Goal: Information Seeking & Learning: Check status

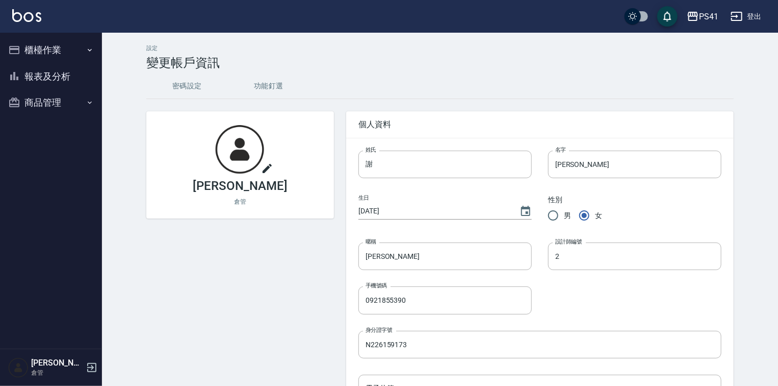
click at [93, 369] on icon "button" at bounding box center [92, 367] width 12 height 12
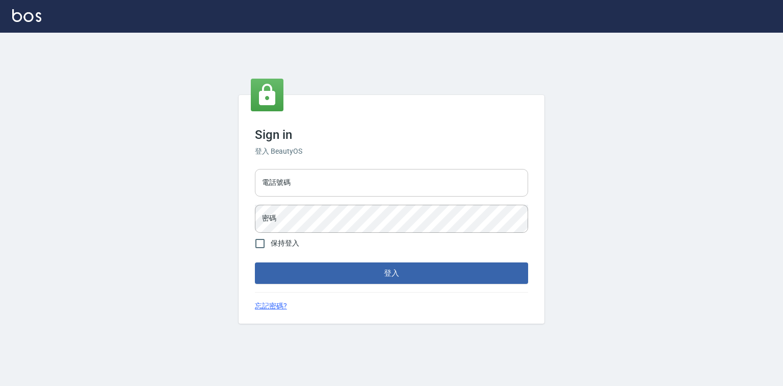
click at [299, 173] on input "電話號碼" at bounding box center [391, 183] width 273 height 28
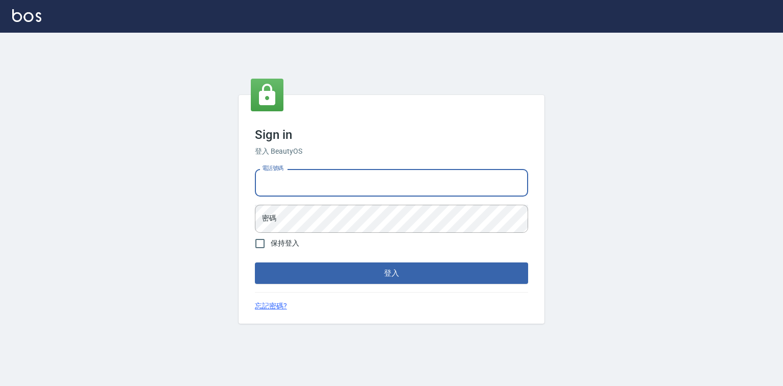
type input "0918880730"
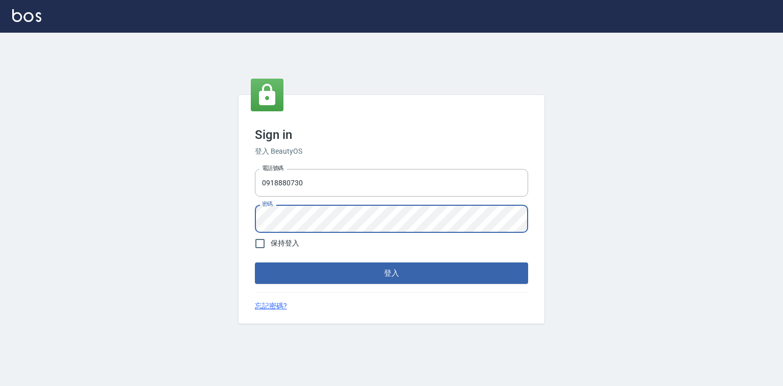
click at [255, 262] on button "登入" at bounding box center [391, 272] width 273 height 21
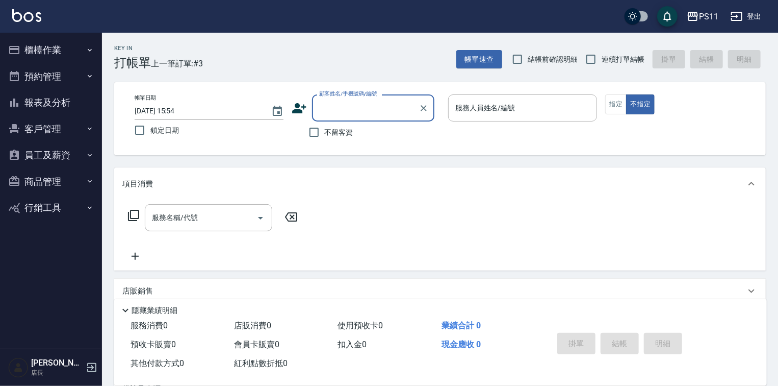
click at [47, 103] on button "報表及分析" at bounding box center [51, 102] width 94 height 27
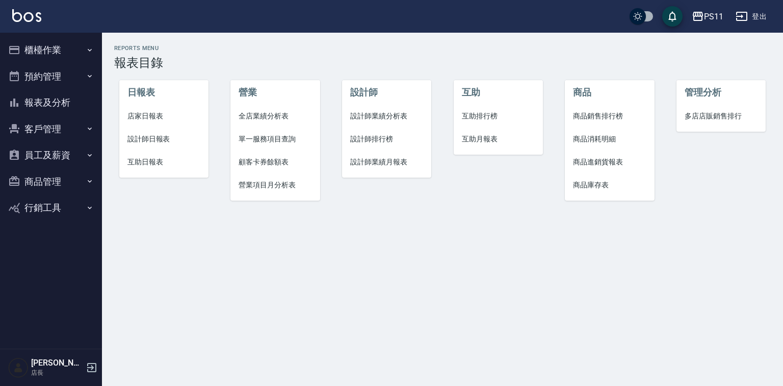
click at [377, 139] on span "設計師排行榜" at bounding box center [386, 139] width 73 height 11
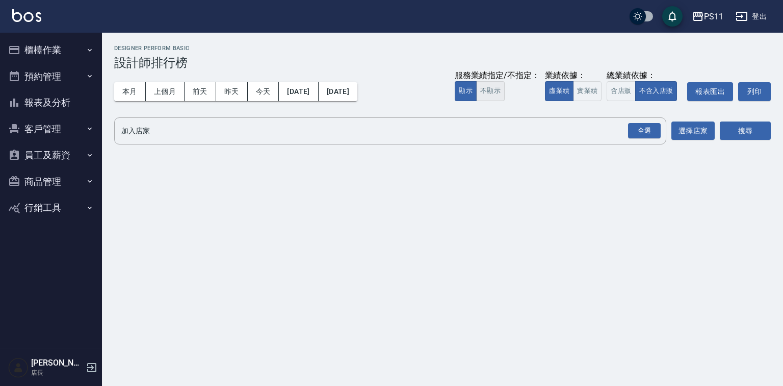
click at [476, 94] on button "不顯示" at bounding box center [490, 91] width 29 height 20
click at [584, 94] on button "實業績" at bounding box center [587, 91] width 29 height 20
click at [641, 131] on div "全選" at bounding box center [644, 131] width 33 height 16
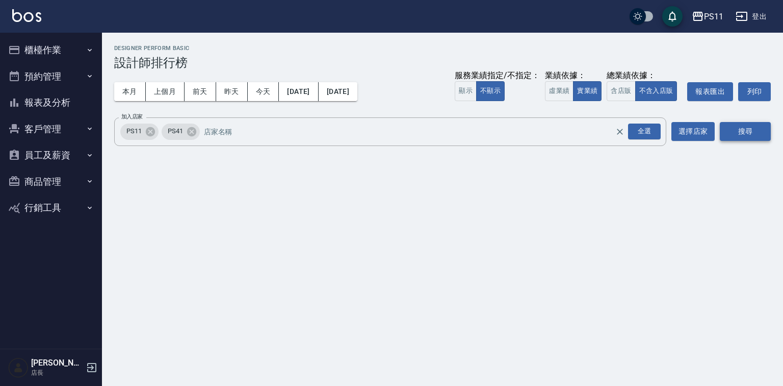
click at [741, 129] on button "搜尋" at bounding box center [745, 131] width 51 height 19
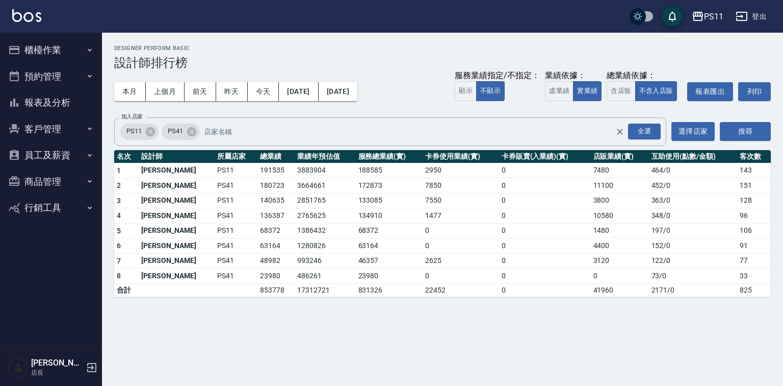
click at [42, 113] on button "報表及分析" at bounding box center [51, 102] width 94 height 27
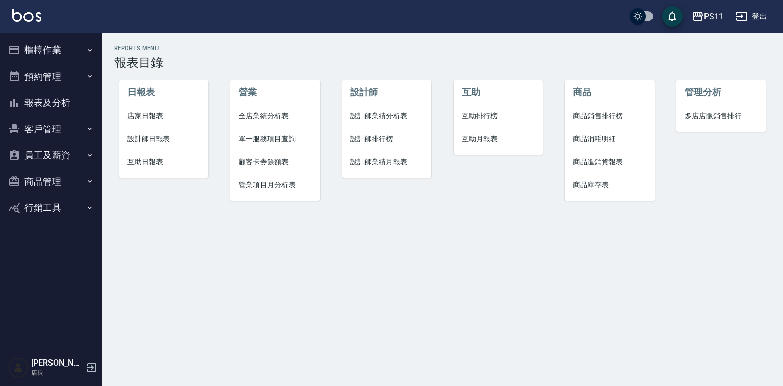
click at [158, 139] on span "設計師日報表" at bounding box center [164, 139] width 73 height 11
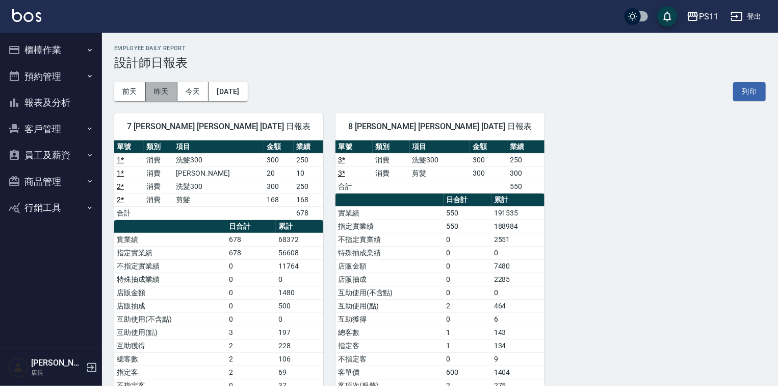
click at [151, 97] on button "昨天" at bounding box center [162, 91] width 32 height 19
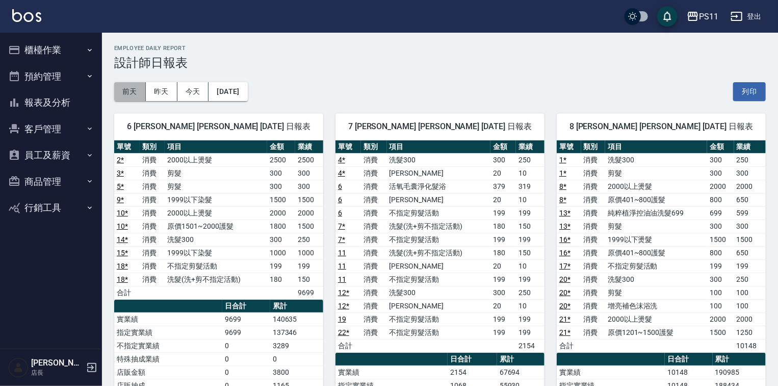
click at [132, 91] on button "前天" at bounding box center [130, 91] width 32 height 19
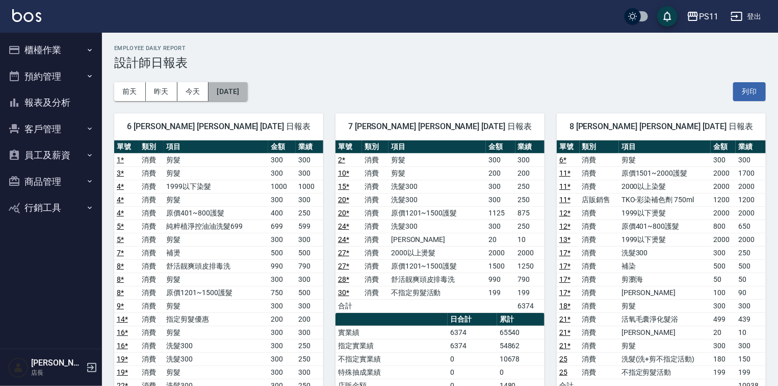
click at [218, 88] on button "2025/08/16" at bounding box center [228, 91] width 39 height 19
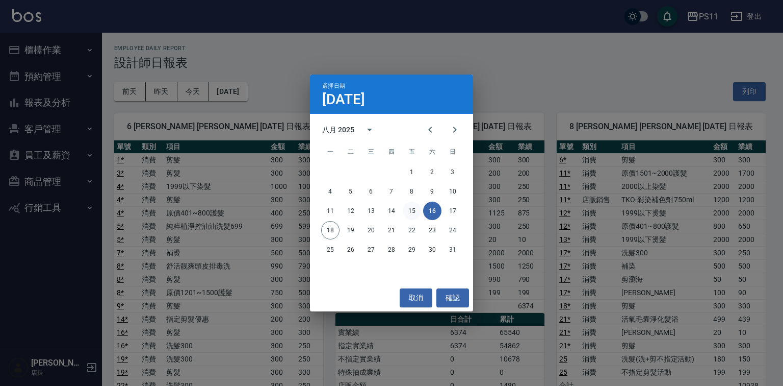
click at [412, 206] on button "15" at bounding box center [412, 210] width 18 height 18
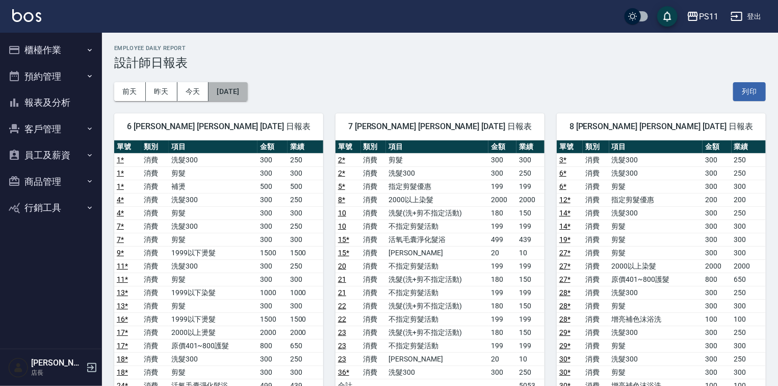
click at [221, 96] on button "2025/08/15" at bounding box center [228, 91] width 39 height 19
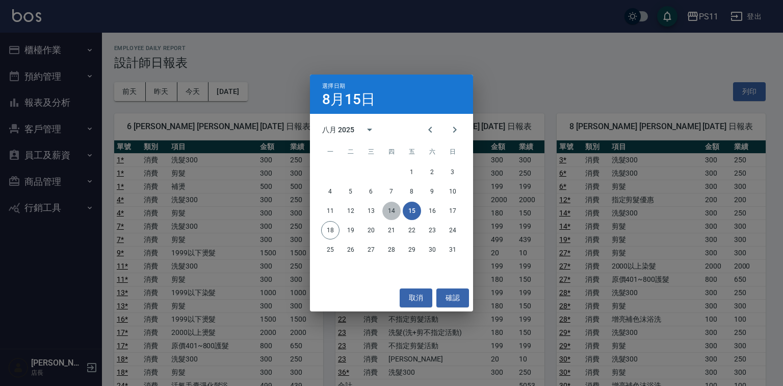
click at [391, 210] on button "14" at bounding box center [392, 210] width 18 height 18
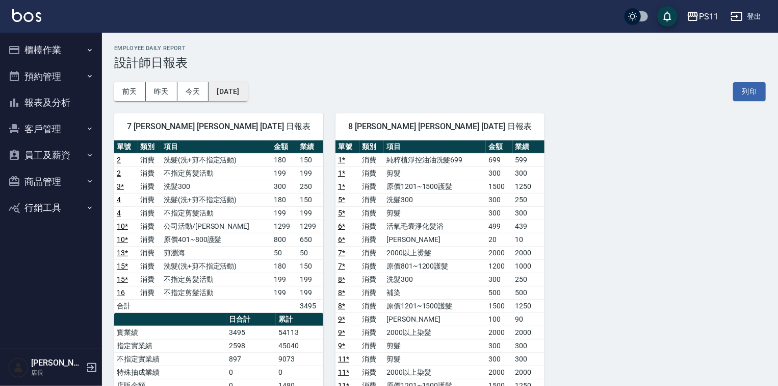
click at [219, 96] on button "2025/08/14" at bounding box center [228, 91] width 39 height 19
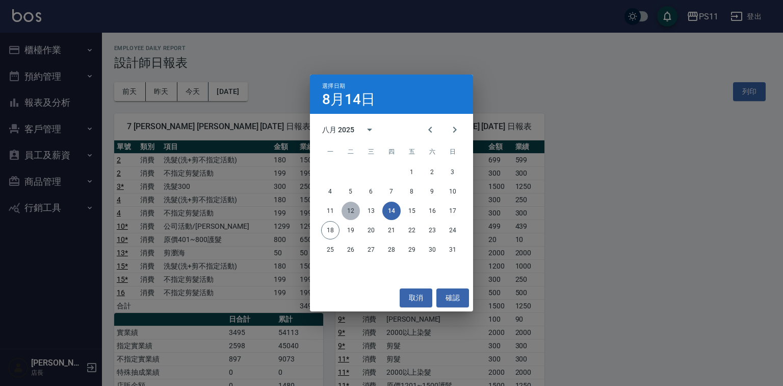
click at [357, 206] on button "12" at bounding box center [351, 210] width 18 height 18
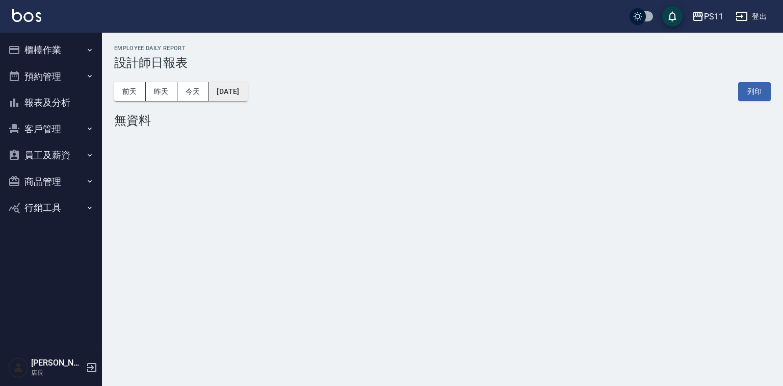
click at [211, 97] on button "2025/08/12" at bounding box center [228, 91] width 39 height 19
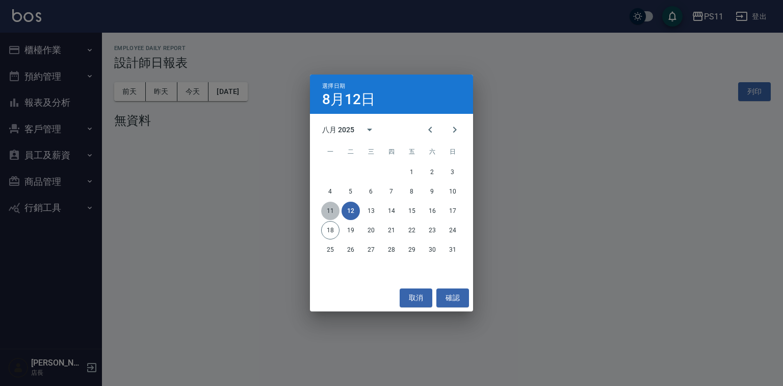
click at [324, 210] on button "11" at bounding box center [330, 210] width 18 height 18
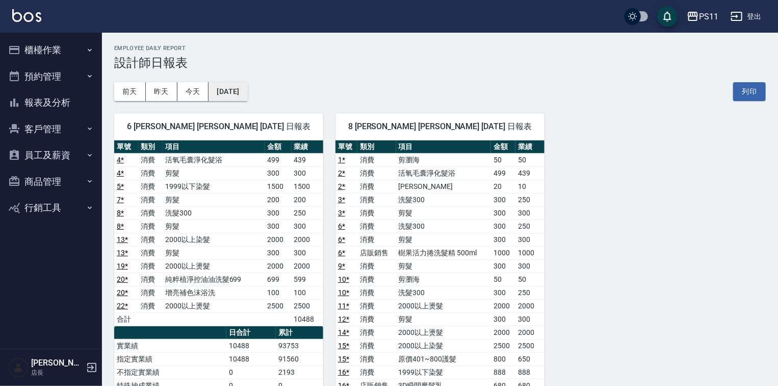
click at [225, 96] on button "2025/08/11" at bounding box center [228, 91] width 39 height 19
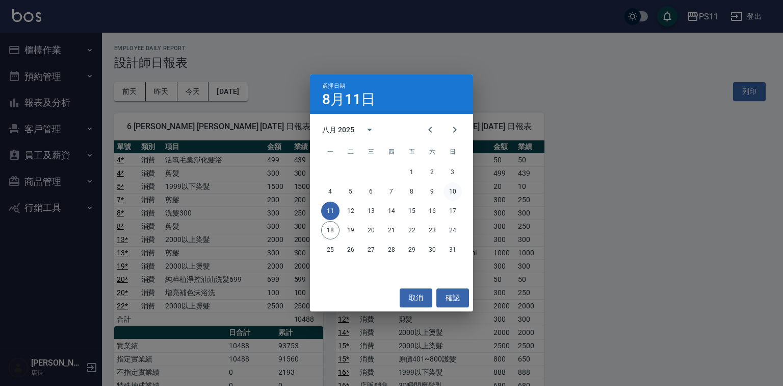
click at [447, 192] on button "10" at bounding box center [453, 191] width 18 height 18
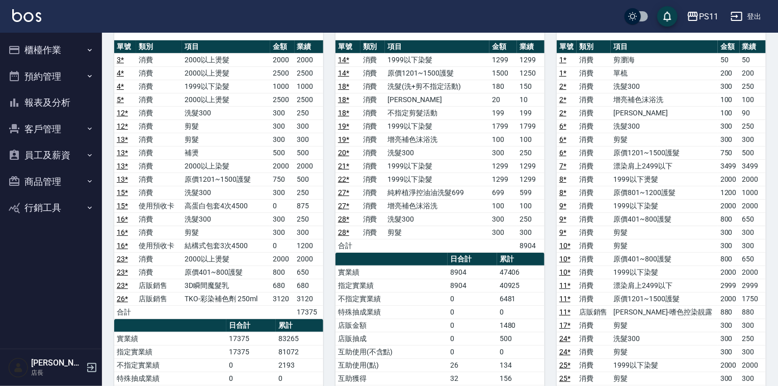
scroll to position [41, 0]
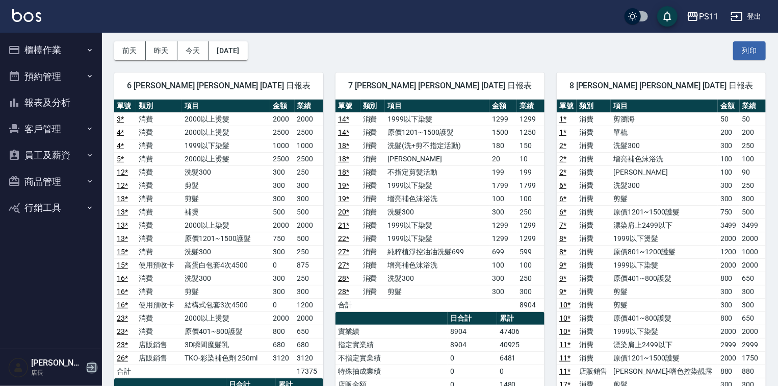
click at [91, 363] on icon "button" at bounding box center [92, 367] width 12 height 12
